Goal: Task Accomplishment & Management: Use online tool/utility

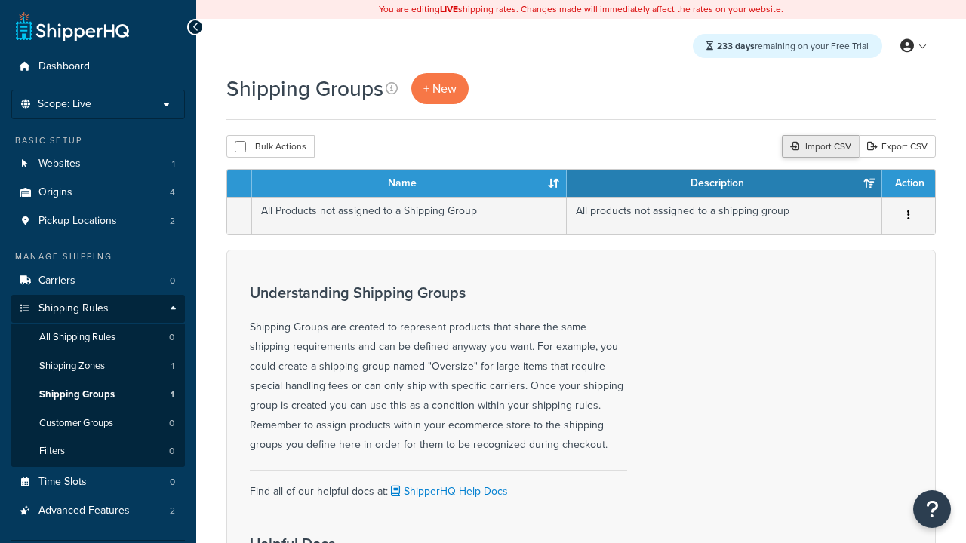
click at [818, 147] on div "Import CSV" at bounding box center [820, 146] width 77 height 23
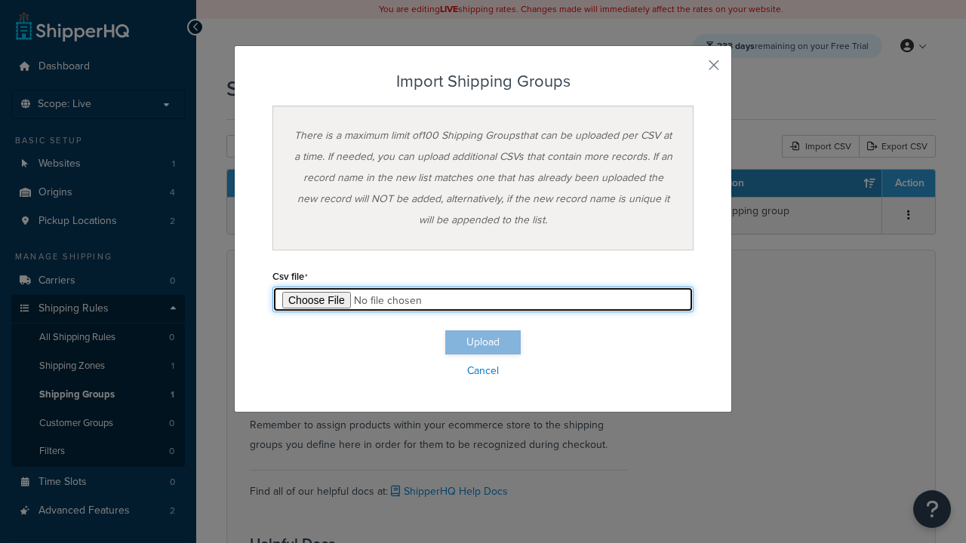
click at [483, 300] on input "file" at bounding box center [482, 300] width 421 height 26
type input "C:\fakepath\importShippingGroupsSuccess.csv"
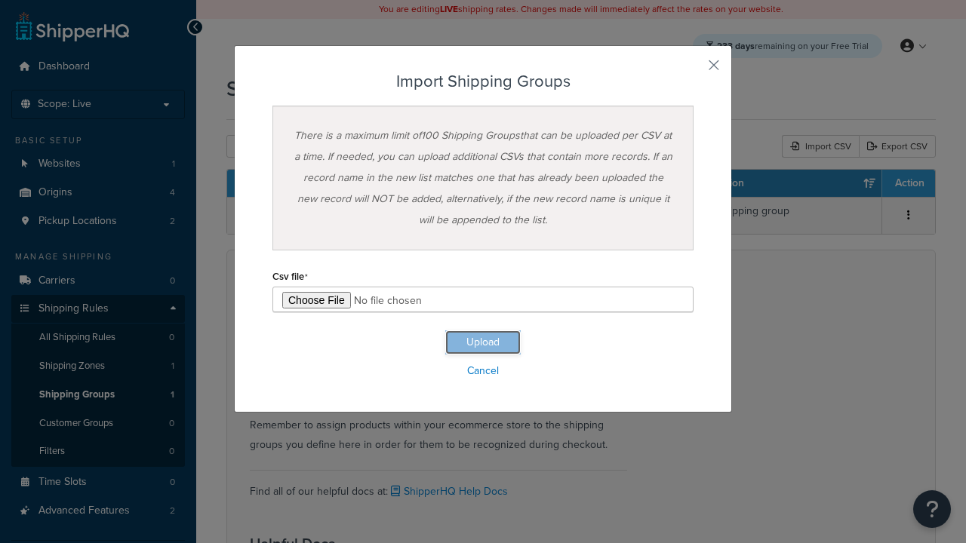
click at [483, 343] on button "Upload" at bounding box center [482, 343] width 75 height 24
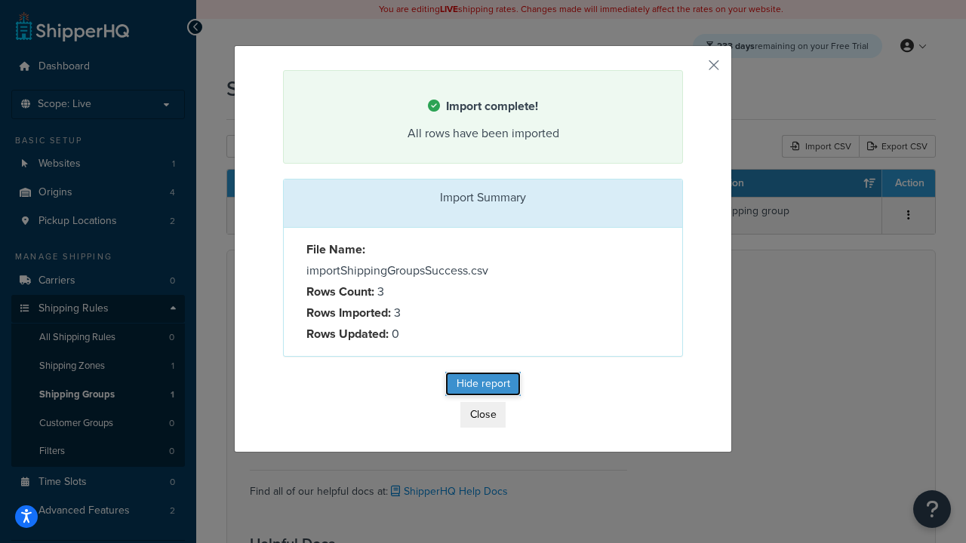
click at [483, 386] on button "Hide report" at bounding box center [482, 384] width 75 height 24
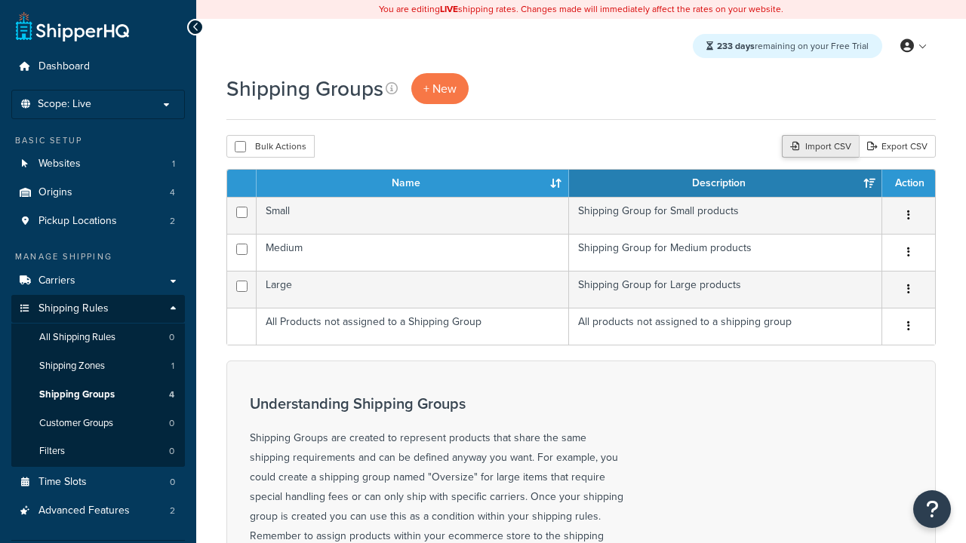
click at [818, 147] on div "Import CSV" at bounding box center [820, 146] width 77 height 23
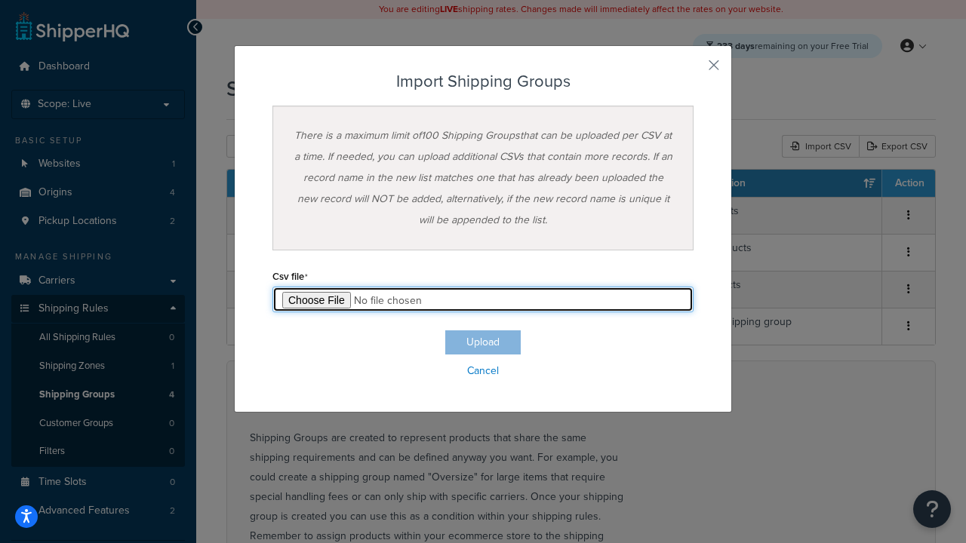
click at [483, 300] on input "file" at bounding box center [482, 300] width 421 height 26
type input "C:\fakepath\importShippingGroupsFailure.csv"
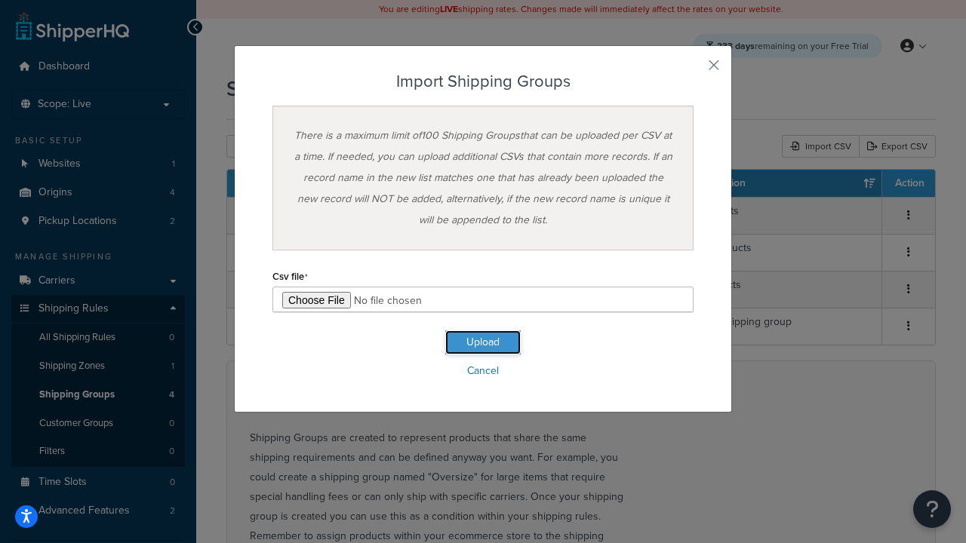
click at [483, 343] on button "Upload" at bounding box center [482, 343] width 75 height 24
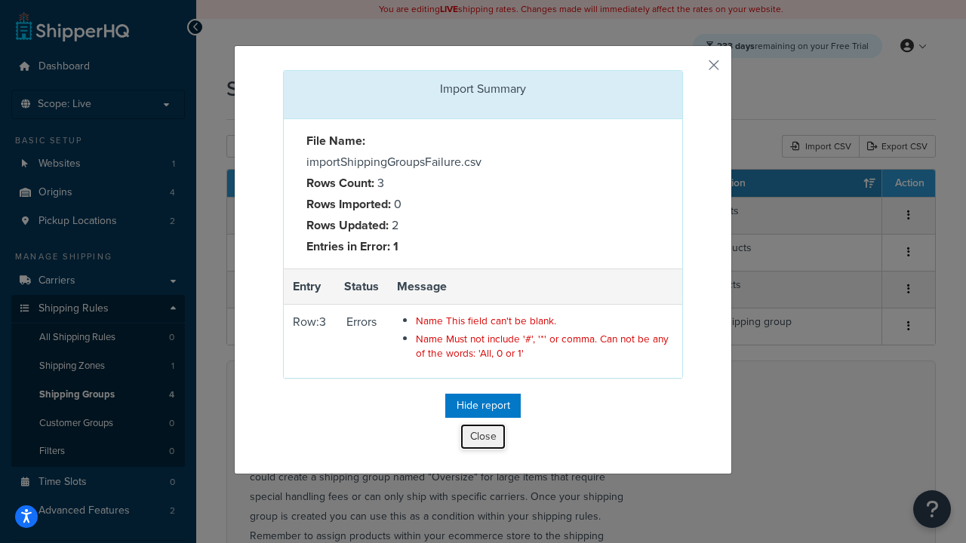
click at [483, 440] on button "Close" at bounding box center [482, 437] width 45 height 26
